Goal: Find specific page/section: Find specific page/section

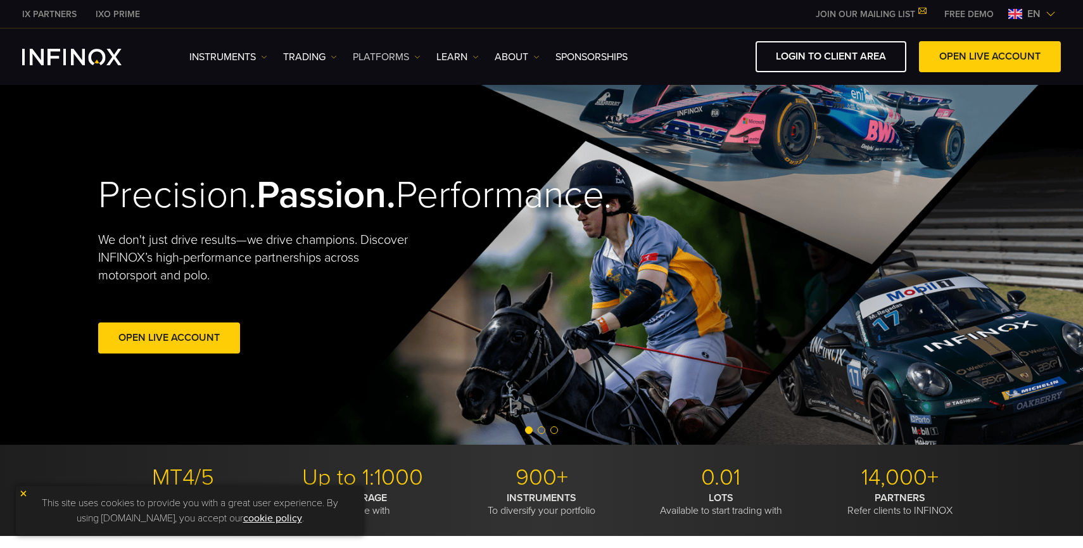
click at [369, 58] on link "PLATFORMS" at bounding box center [387, 56] width 68 height 15
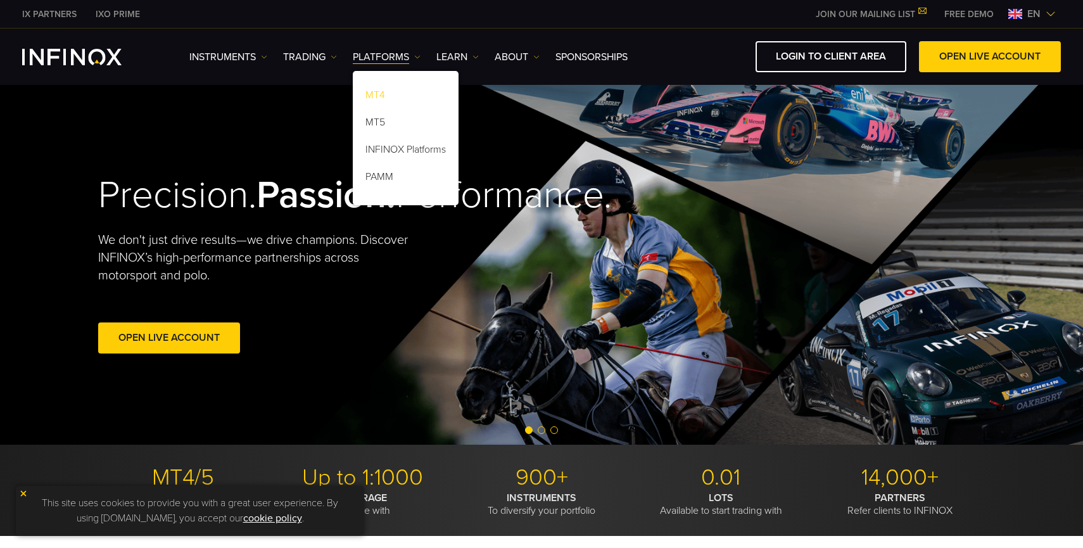
click at [381, 102] on link "MT4" at bounding box center [406, 97] width 106 height 27
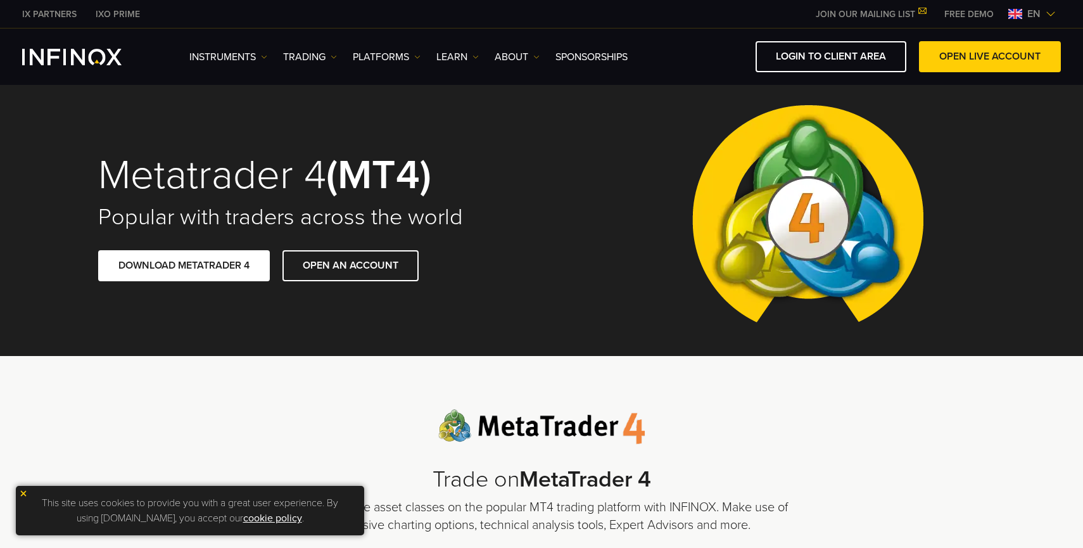
click at [1049, 16] on img at bounding box center [1050, 14] width 10 height 10
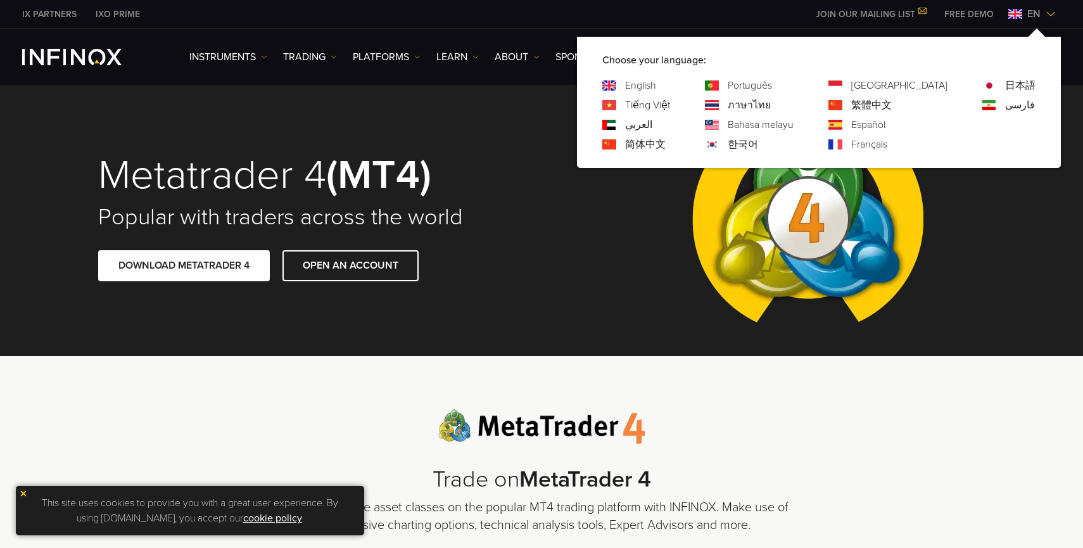
click at [758, 145] on link "한국어" at bounding box center [743, 144] width 30 height 15
